Goal: Task Accomplishment & Management: Use online tool/utility

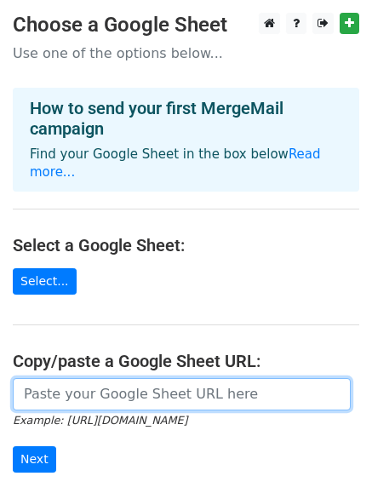
click at [89, 384] on input "url" at bounding box center [182, 394] width 338 height 32
paste input "[URL][DOMAIN_NAME]"
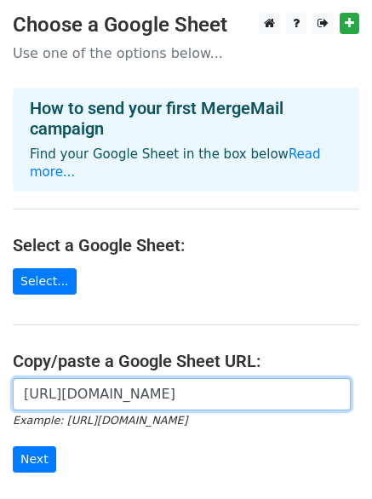
scroll to position [0, 375]
type input "[URL][DOMAIN_NAME]"
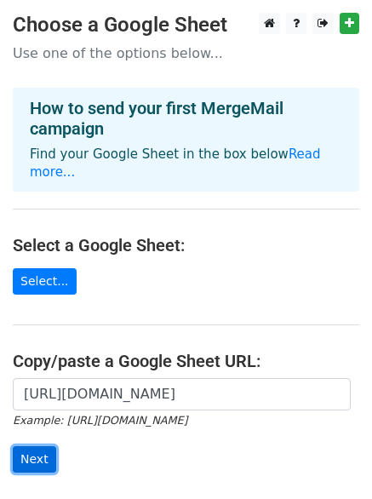
click at [43, 446] on input "Next" at bounding box center [34, 459] width 43 height 26
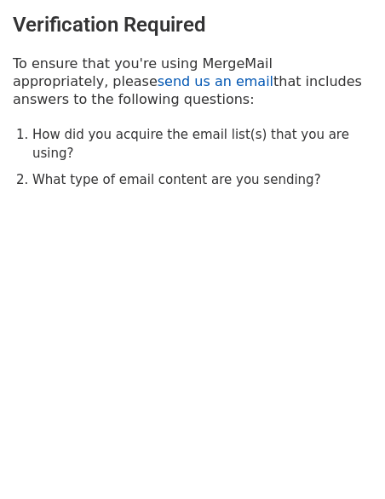
click at [158, 84] on link "send us an email" at bounding box center [216, 81] width 116 height 16
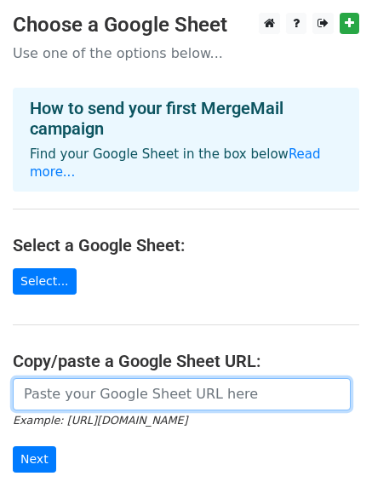
click at [77, 379] on input "url" at bounding box center [182, 394] width 338 height 32
paste input "[URL][DOMAIN_NAME]"
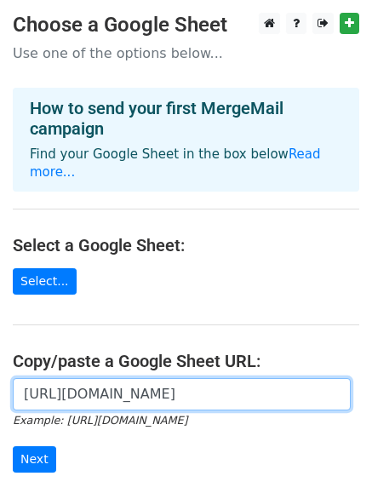
scroll to position [0, 375]
type input "https://docs.google.com/spreadsheets/d/1NN_3_vSUCL_loOOhr0EvGxh-a7edMUX2_ahUkV0…"
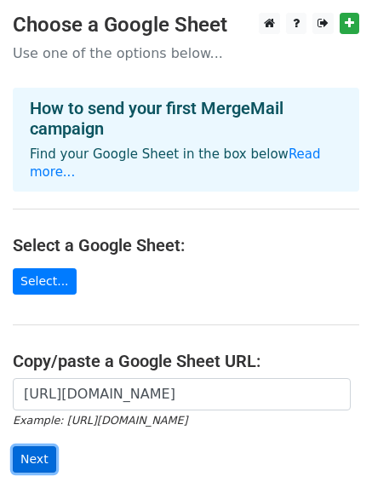
scroll to position [0, 0]
click at [34, 446] on input "Next" at bounding box center [34, 459] width 43 height 26
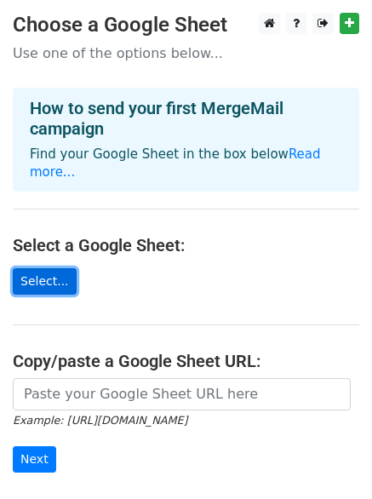
click at [37, 271] on link "Select..." at bounding box center [45, 281] width 64 height 26
click at [55, 268] on link "Select..." at bounding box center [45, 281] width 64 height 26
click at [53, 268] on link "Select..." at bounding box center [45, 281] width 64 height 26
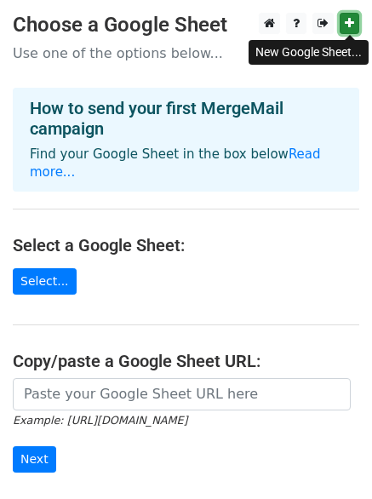
click at [351, 18] on icon at bounding box center [349, 23] width 9 height 12
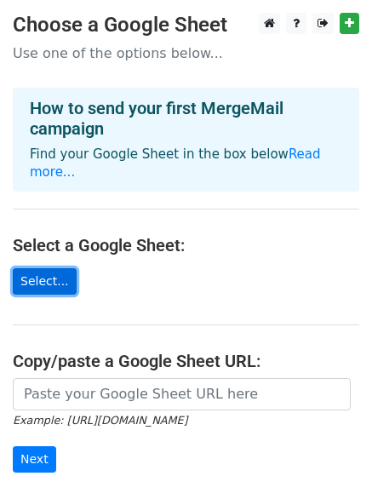
click at [38, 268] on link "Select..." at bounding box center [45, 281] width 64 height 26
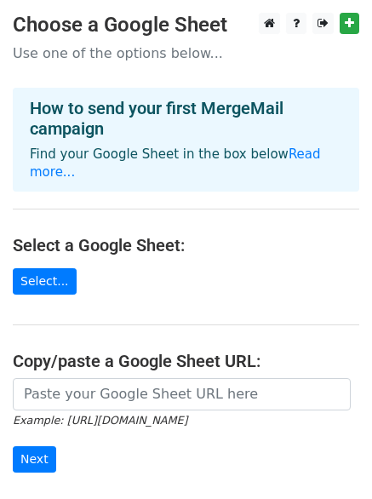
click at [74, 357] on main "Choose a Google Sheet Use one of the options below... How to send your first Me…" at bounding box center [186, 288] width 372 height 551
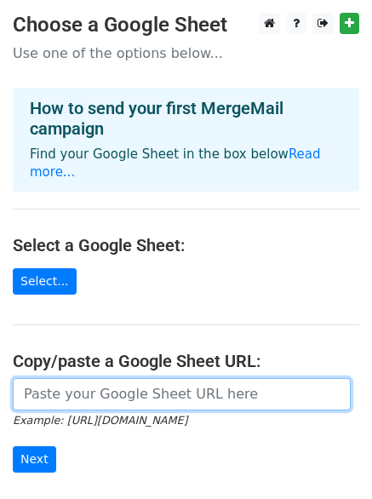
click at [77, 378] on input "url" at bounding box center [182, 394] width 338 height 32
paste input "[URL][DOMAIN_NAME]"
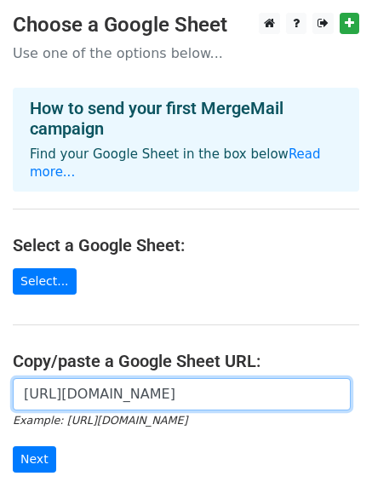
scroll to position [0, 375]
type input "[URL][DOMAIN_NAME]"
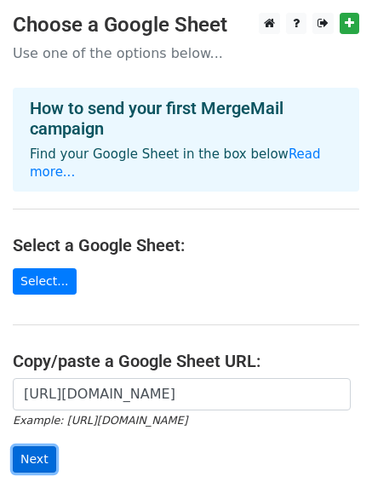
scroll to position [0, 0]
click at [37, 446] on input "Next" at bounding box center [34, 459] width 43 height 26
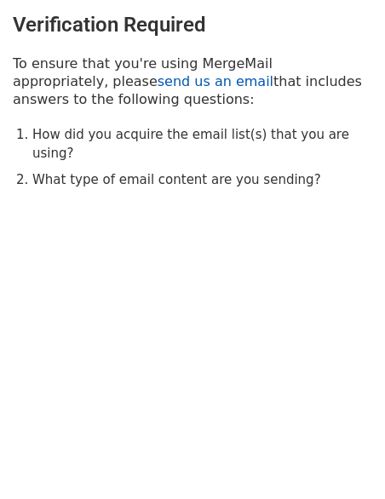
click at [158, 78] on link "send us an email" at bounding box center [216, 81] width 116 height 16
click at [158, 74] on link "send us an email" at bounding box center [216, 81] width 116 height 16
click at [158, 88] on link "send us an email" at bounding box center [216, 81] width 116 height 16
click at [281, 20] on h3 "Verification Required" at bounding box center [193, 25] width 360 height 25
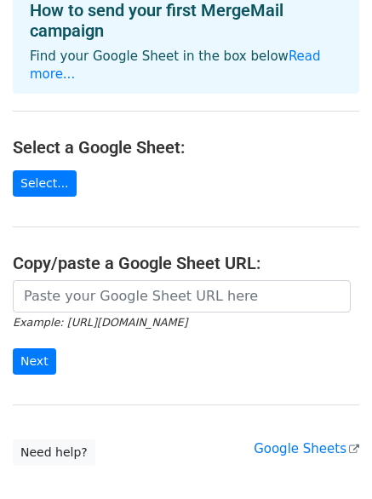
scroll to position [100, 0]
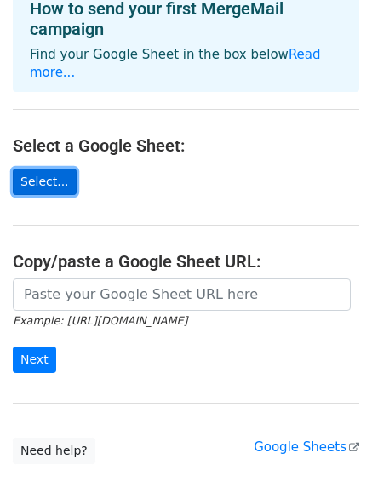
click at [43, 169] on link "Select..." at bounding box center [45, 182] width 64 height 26
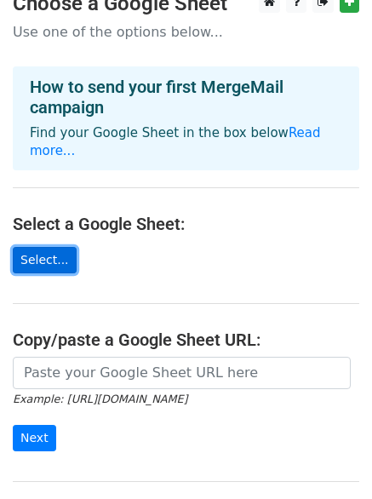
scroll to position [23, 0]
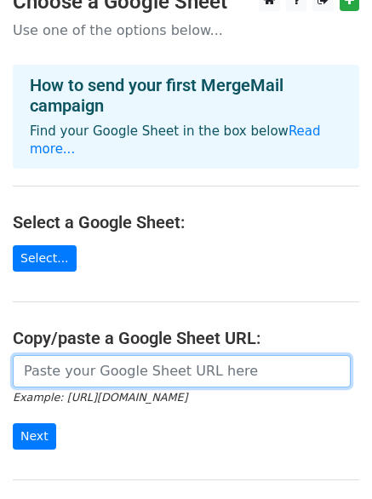
click at [96, 355] on input "url" at bounding box center [182, 371] width 338 height 32
type input "[URL][DOMAIN_NAME]"
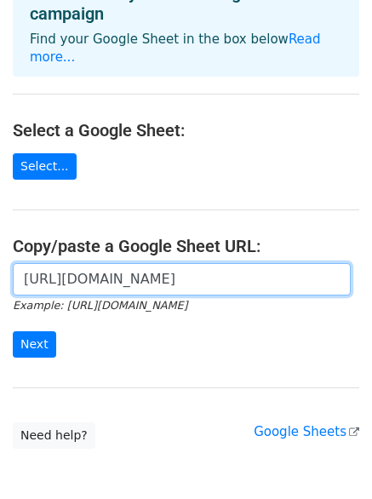
scroll to position [117, 0]
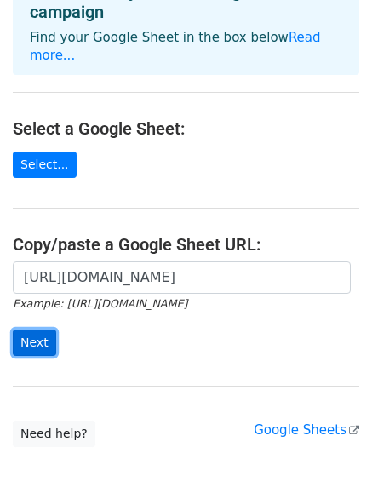
click at [29, 331] on input "Next" at bounding box center [34, 343] width 43 height 26
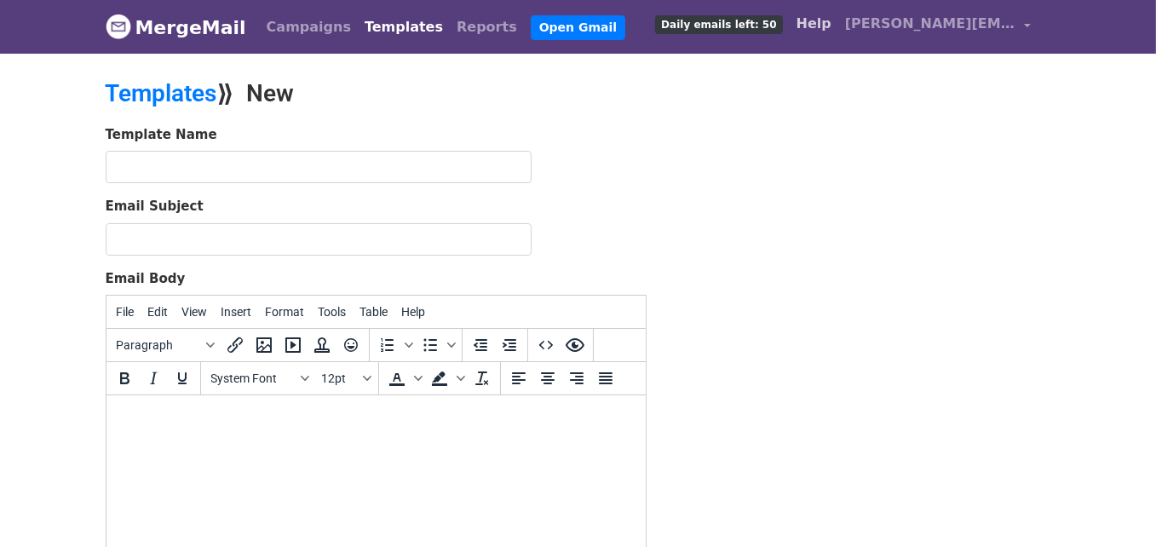
click at [821, 21] on link "Help" at bounding box center [814, 24] width 49 height 34
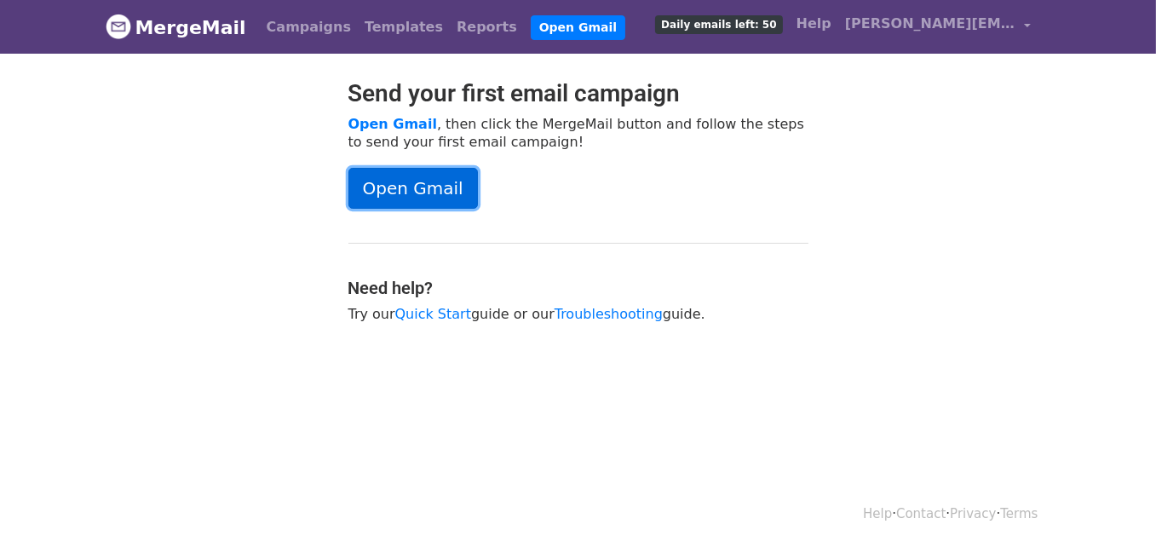
click at [444, 181] on link "Open Gmail" at bounding box center [412, 188] width 129 height 41
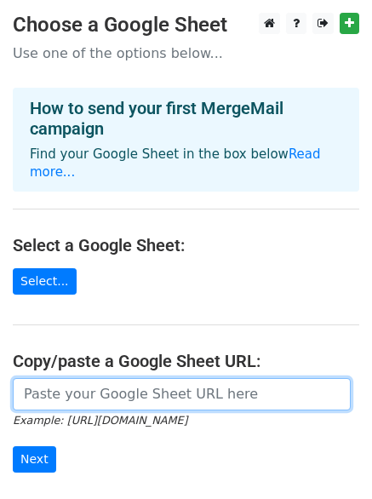
click at [64, 378] on input "url" at bounding box center [182, 394] width 338 height 32
paste input "https://docs.google.com/spreadsheets/d/1NN_3_vSUCL_loOOhr0EvGxh-a7edMUX2_ahUkV0…"
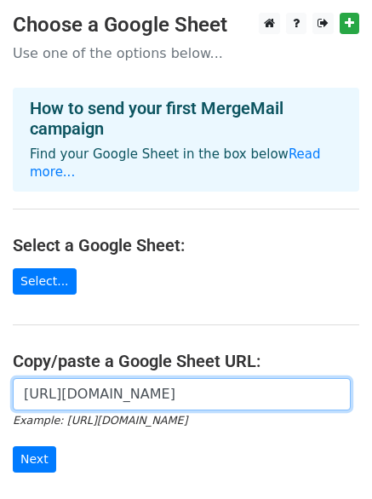
scroll to position [0, 375]
type input "https://docs.google.com/spreadsheets/d/1NN_3_vSUCL_loOOhr0EvGxh-a7edMUX2_ahUkV0…"
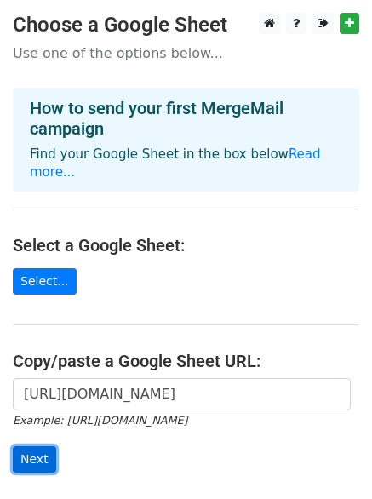
scroll to position [0, 0]
click at [40, 446] on input "Next" at bounding box center [34, 459] width 43 height 26
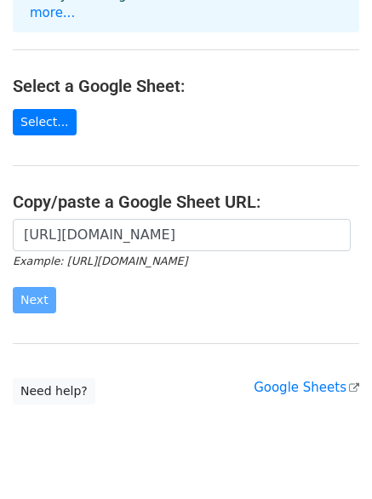
scroll to position [180, 0]
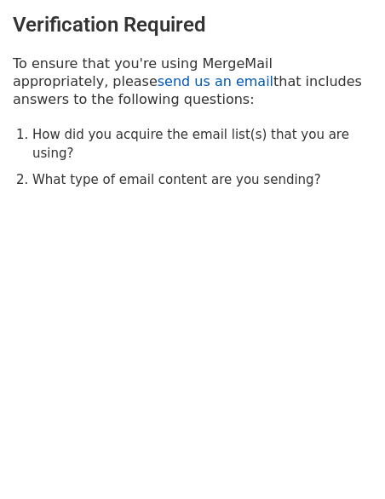
click at [158, 85] on link "send us an email" at bounding box center [216, 81] width 116 height 16
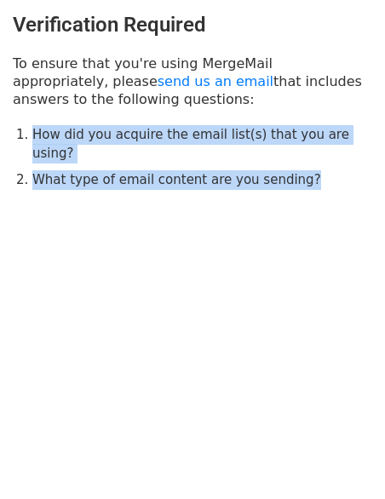
drag, startPoint x: 18, startPoint y: 138, endPoint x: 313, endPoint y: 170, distance: 296.6
click at [313, 170] on div "Verification Required To ensure that you're using MergeMail appropriately, plea…" at bounding box center [192, 101] width 385 height 203
copy ol "How did you acquire the email list(s) that you are using? What type of email co…"
click at [239, 243] on body "Verification Required To ensure that you're using MergeMail appropriately, plea…" at bounding box center [192, 135] width 385 height 271
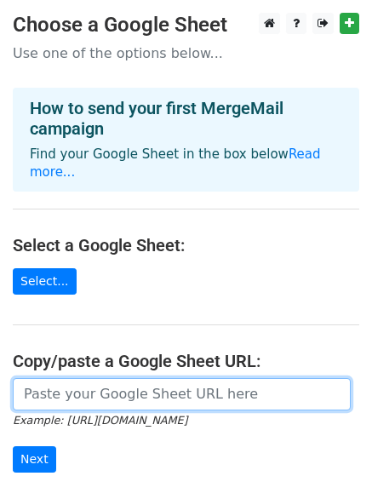
click at [51, 378] on input "url" at bounding box center [182, 394] width 338 height 32
type input "https://docs.google.com/spreadsheets/d/1NN_3_vSUCL_loOOhr0EvGxh-a7edMUX2_ahUkV0…"
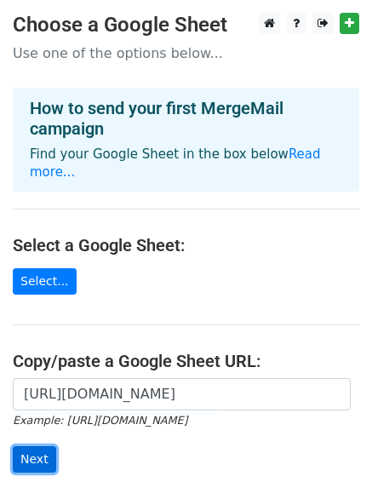
click at [30, 446] on input "Next" at bounding box center [34, 459] width 43 height 26
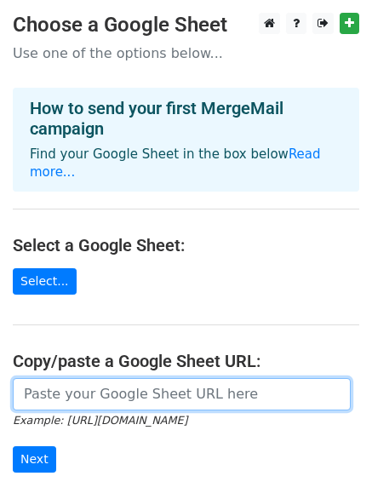
click at [35, 378] on input "url" at bounding box center [182, 394] width 338 height 32
type input "https://docs.google.com/spreadsheets/d/1NN_3_vSUCL_loOOhr0EvGxh-a7edMUX2_ahUkV0…"
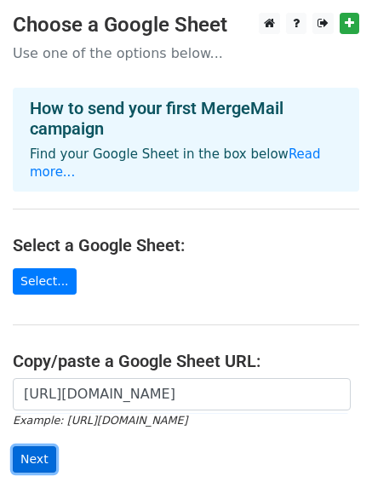
click at [27, 446] on input "Next" at bounding box center [34, 459] width 43 height 26
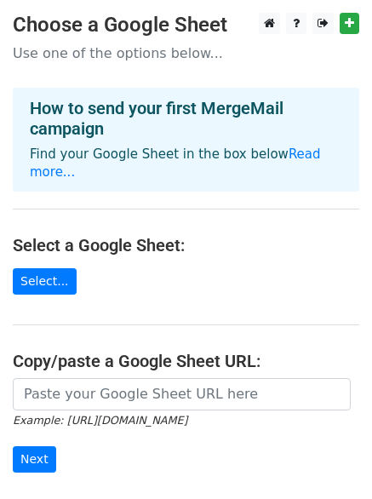
click at [165, 4] on html "Choose a Google Sheet Use one of the options below... How to send your first Me…" at bounding box center [186, 350] width 372 height 700
click at [324, 32] on link at bounding box center [323, 23] width 21 height 21
click at [316, 24] on link at bounding box center [323, 23] width 21 height 21
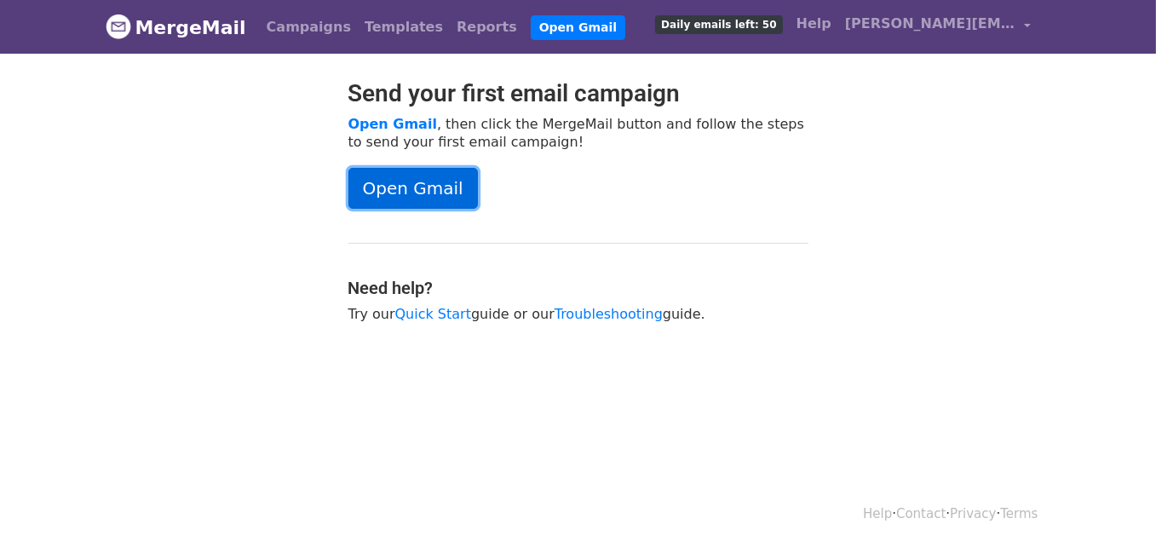
click at [436, 187] on link "Open Gmail" at bounding box center [412, 188] width 129 height 41
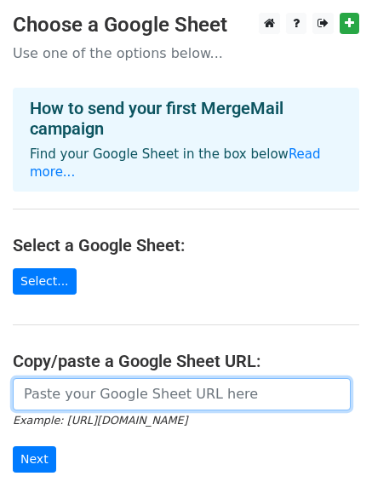
click at [174, 378] on input "url" at bounding box center [182, 394] width 338 height 32
type input "https://docs.google.com/spreadsheets/d/1NN_3_vSUCL_loOOhr0EvGxh-a7edMUX2_ahUkV0…"
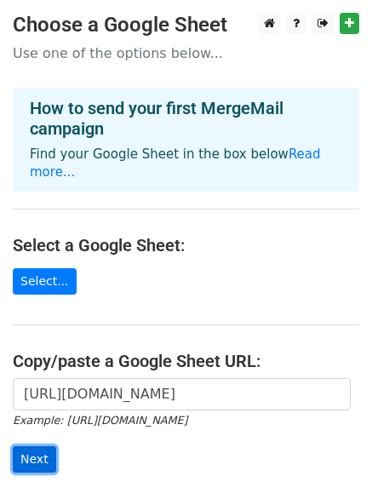
click at [40, 446] on input "Next" at bounding box center [34, 459] width 43 height 26
